Goal: Information Seeking & Learning: Learn about a topic

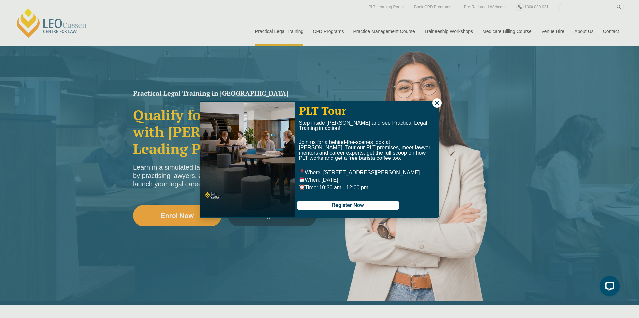
click at [440, 101] on icon at bounding box center [437, 103] width 6 height 6
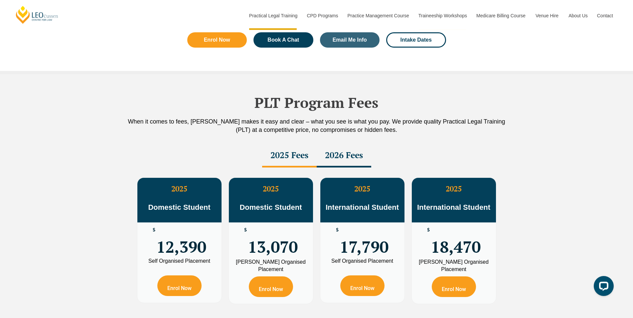
scroll to position [1070, 0]
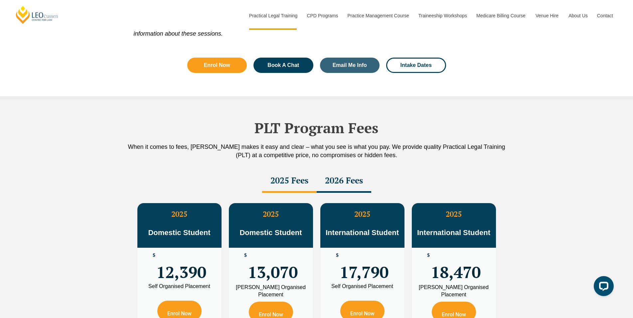
click at [355, 181] on div "2026 Fees" at bounding box center [344, 180] width 55 height 23
click at [301, 185] on div "2025 Fees" at bounding box center [289, 180] width 55 height 23
click at [360, 183] on div "2026 Fees" at bounding box center [344, 180] width 55 height 23
click at [309, 181] on div "2025 Fees" at bounding box center [289, 180] width 55 height 23
click at [350, 182] on div "2026 Fees" at bounding box center [344, 180] width 55 height 23
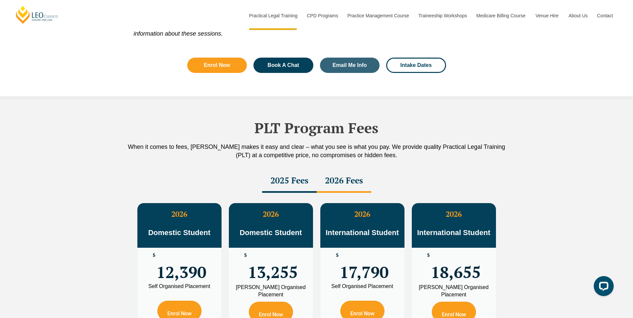
click at [303, 181] on div "2025 Fees" at bounding box center [289, 180] width 55 height 23
click at [350, 182] on div "2026 Fees" at bounding box center [344, 180] width 55 height 23
click at [286, 180] on div "2025 Fees" at bounding box center [289, 180] width 55 height 23
click at [341, 182] on div "2026 Fees" at bounding box center [344, 180] width 55 height 23
click at [282, 180] on div "2025 Fees" at bounding box center [289, 180] width 55 height 23
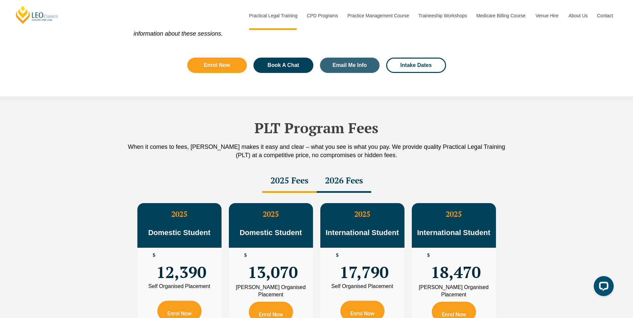
click at [339, 183] on div "2026 Fees" at bounding box center [344, 180] width 55 height 23
click at [290, 180] on div "2025 Fees" at bounding box center [289, 180] width 55 height 23
click at [347, 181] on div "2026 Fees" at bounding box center [344, 180] width 55 height 23
click at [296, 180] on div "2025 Fees" at bounding box center [289, 180] width 55 height 23
click at [354, 181] on div "2026 Fees" at bounding box center [344, 180] width 55 height 23
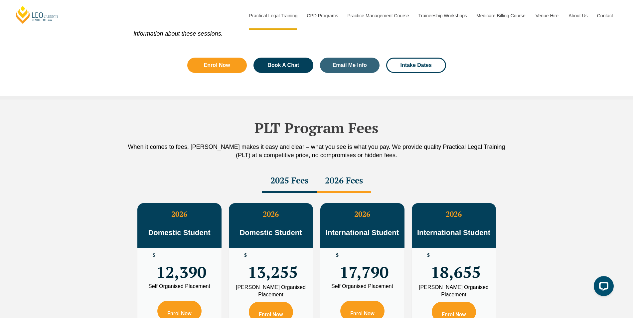
click at [300, 182] on div "2025 Fees" at bounding box center [289, 180] width 55 height 23
click at [342, 183] on div "2026 Fees" at bounding box center [344, 180] width 55 height 23
click at [289, 182] on div "2025 Fees" at bounding box center [289, 180] width 55 height 23
click at [344, 186] on div "2026 Fees" at bounding box center [344, 180] width 55 height 23
click at [292, 185] on div "2025 Fees" at bounding box center [289, 180] width 55 height 23
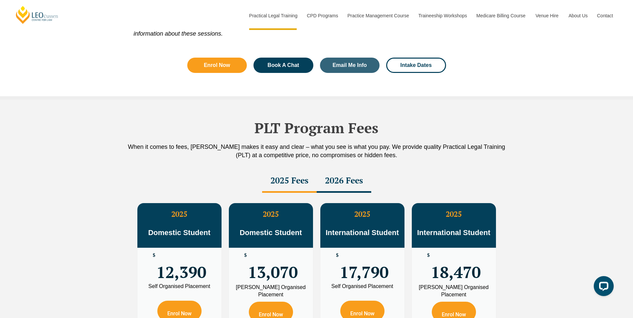
click at [349, 187] on div "2026 Fees" at bounding box center [344, 180] width 55 height 23
click at [278, 187] on div "2025 Fees" at bounding box center [289, 180] width 55 height 23
click at [348, 185] on div "2026 Fees" at bounding box center [344, 180] width 55 height 23
click at [303, 181] on div "2025 Fees" at bounding box center [289, 180] width 55 height 23
click at [346, 180] on div "2026 Fees" at bounding box center [344, 180] width 55 height 23
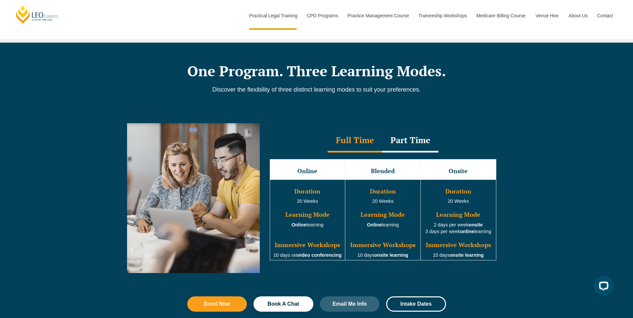
scroll to position [499, 0]
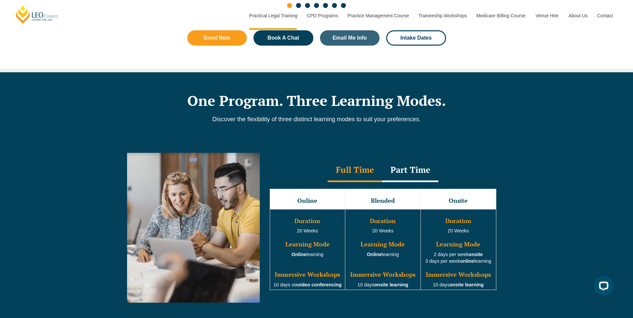
click at [431, 173] on div "Part Time" at bounding box center [410, 170] width 56 height 23
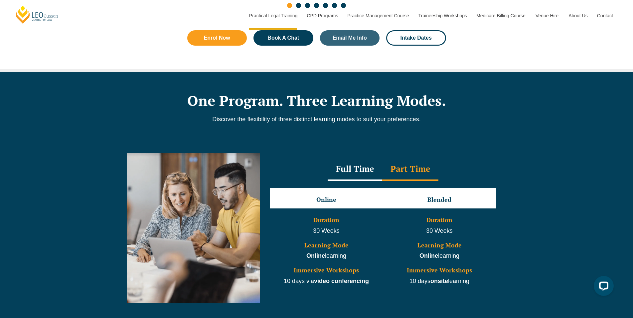
click at [381, 171] on div "Full Time" at bounding box center [355, 169] width 55 height 23
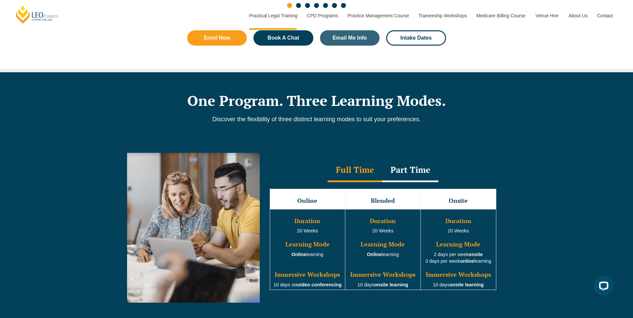
click at [414, 169] on div "Part Time" at bounding box center [410, 170] width 56 height 23
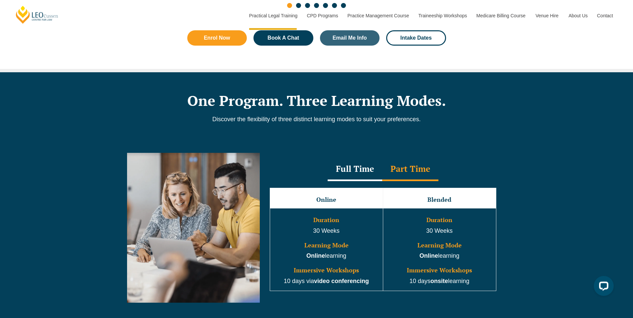
click at [374, 170] on div "Full Time" at bounding box center [355, 169] width 55 height 23
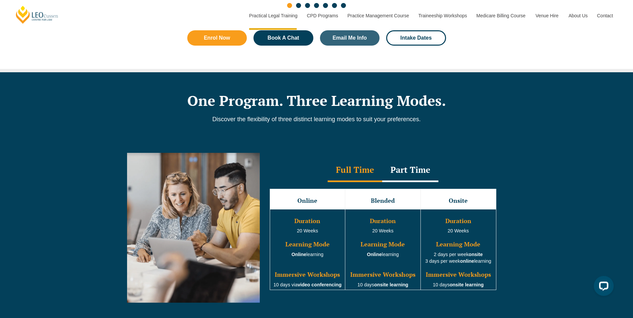
click at [406, 168] on div "Part Time" at bounding box center [410, 170] width 56 height 23
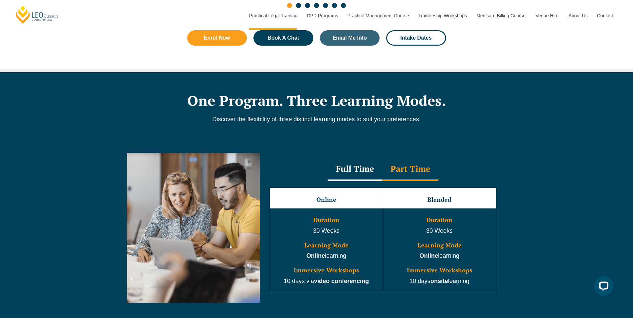
click at [371, 170] on div "Full Time" at bounding box center [355, 169] width 55 height 23
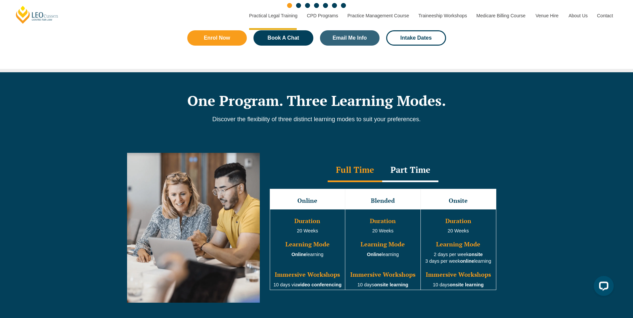
click at [421, 171] on div "Part Time" at bounding box center [410, 170] width 56 height 23
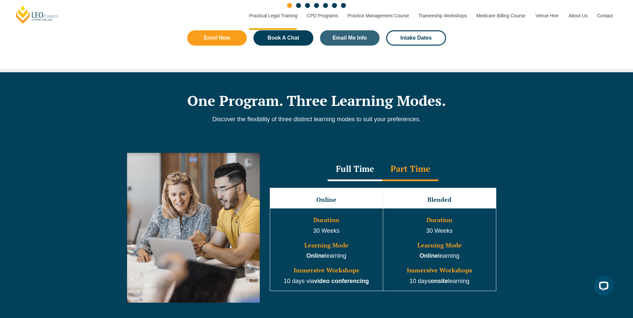
click at [375, 172] on div "Full Time" at bounding box center [355, 169] width 55 height 23
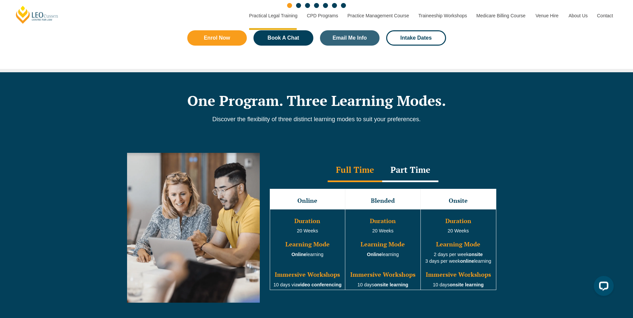
click at [416, 176] on div "Part Time" at bounding box center [410, 170] width 56 height 23
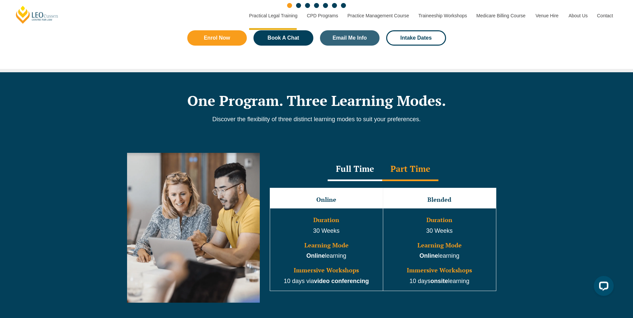
click at [364, 175] on div "Full Time" at bounding box center [355, 169] width 55 height 23
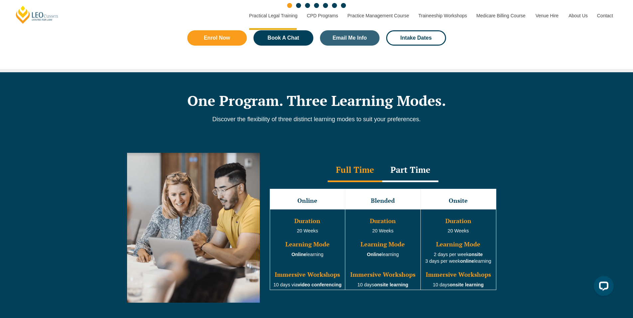
click at [405, 176] on div "Part Time" at bounding box center [410, 170] width 56 height 23
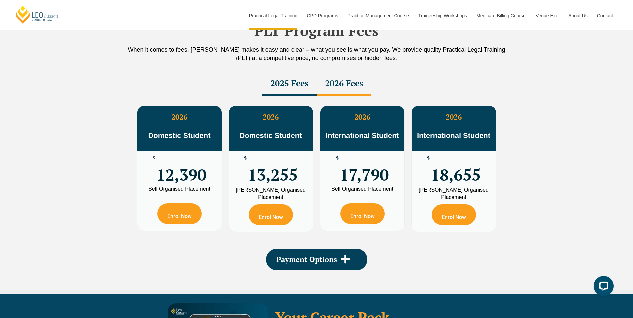
scroll to position [1023, 0]
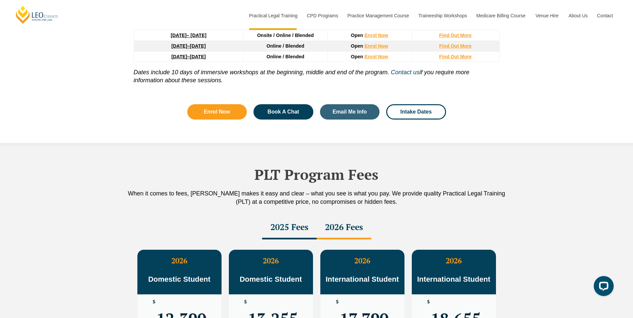
click at [282, 233] on div "2025 Fees" at bounding box center [289, 227] width 55 height 23
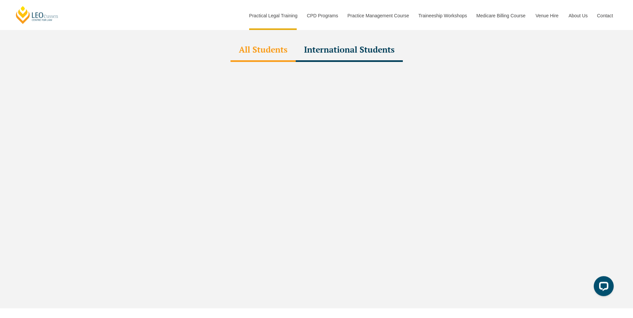
scroll to position [1630, 0]
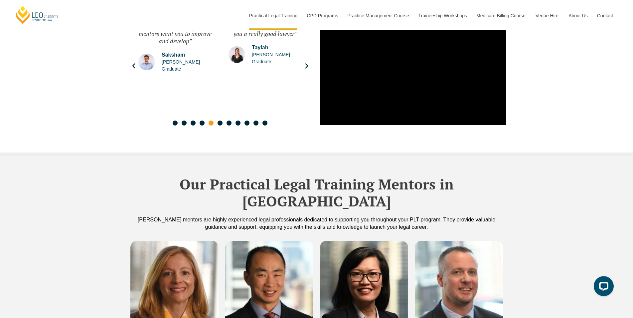
click at [633, 156] on div "Our Practical Legal Training Mentors in [PERSON_NAME] [PERSON_NAME] mentors are…" at bounding box center [316, 257] width 633 height 203
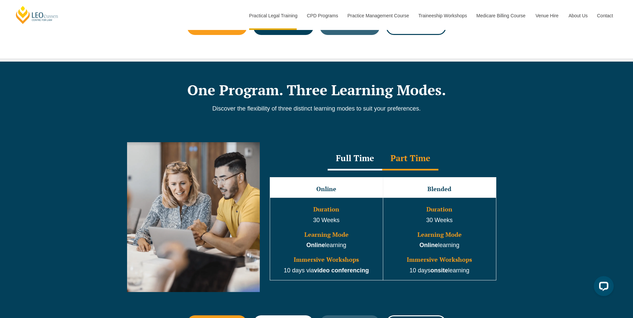
scroll to position [509, 0]
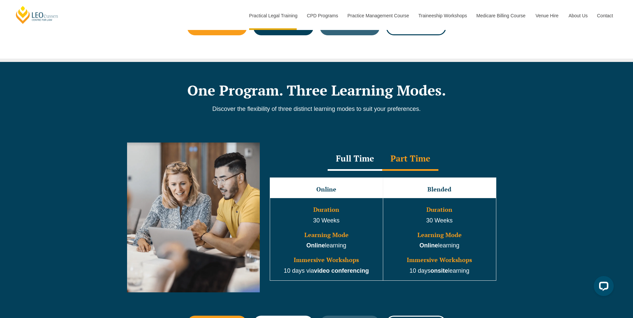
click at [392, 161] on div "Part Time" at bounding box center [410, 158] width 56 height 23
click at [375, 162] on div "Full Time" at bounding box center [355, 158] width 55 height 23
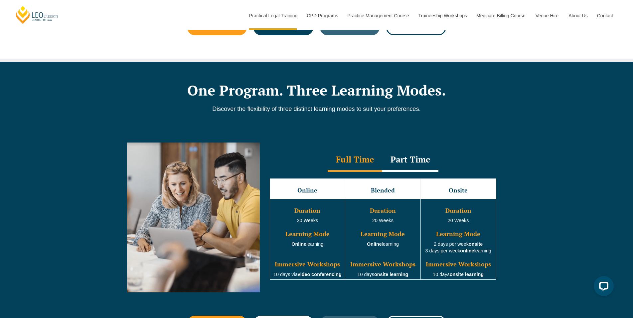
click at [406, 164] on div "Part Time" at bounding box center [410, 159] width 56 height 23
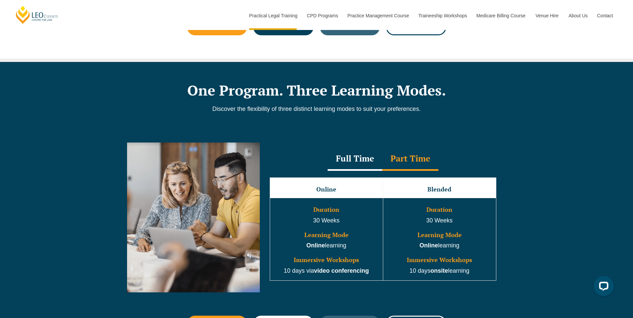
click at [381, 166] on div "Full Time" at bounding box center [355, 158] width 55 height 23
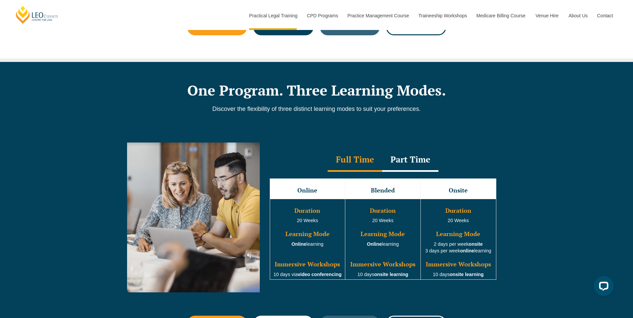
click at [409, 170] on div "Part Time" at bounding box center [410, 159] width 56 height 23
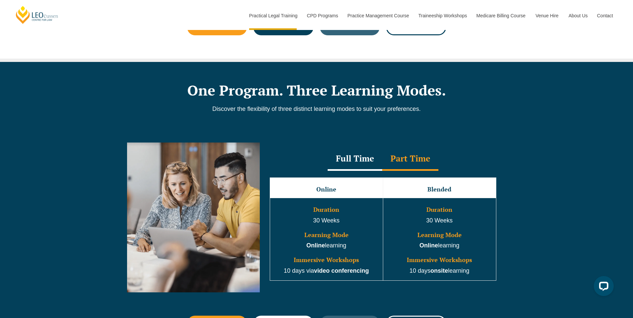
click at [355, 169] on div "Full Time" at bounding box center [355, 158] width 55 height 23
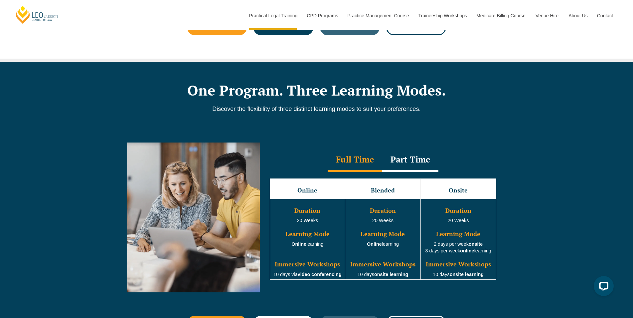
drag, startPoint x: 632, startPoint y: 56, endPoint x: 636, endPoint y: 53, distance: 4.3
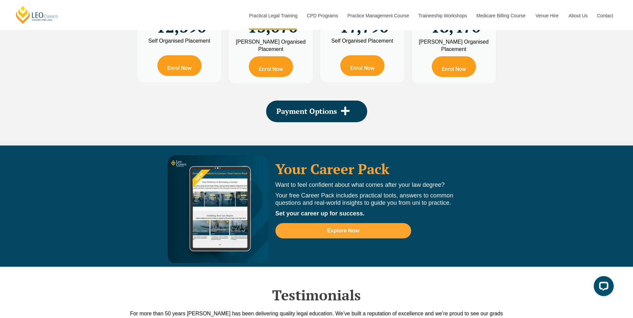
scroll to position [1133, 0]
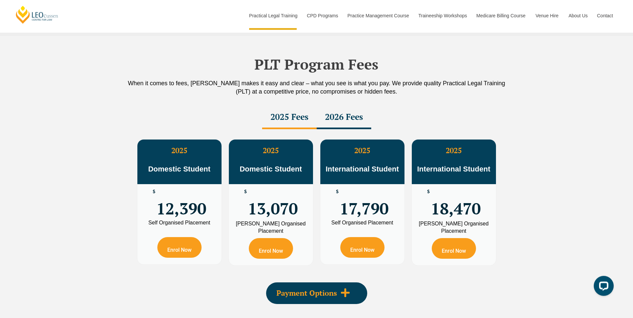
click at [339, 299] on span at bounding box center [345, 293] width 17 height 11
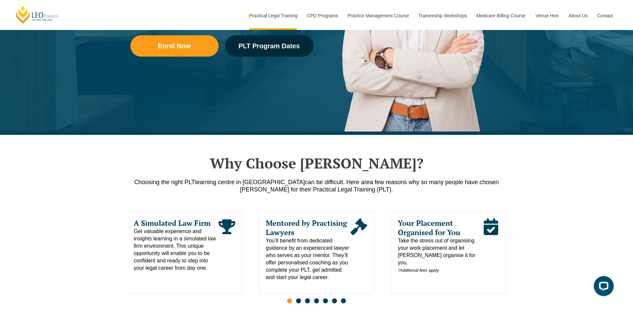
scroll to position [339, 0]
